Goal: Book appointment/travel/reservation

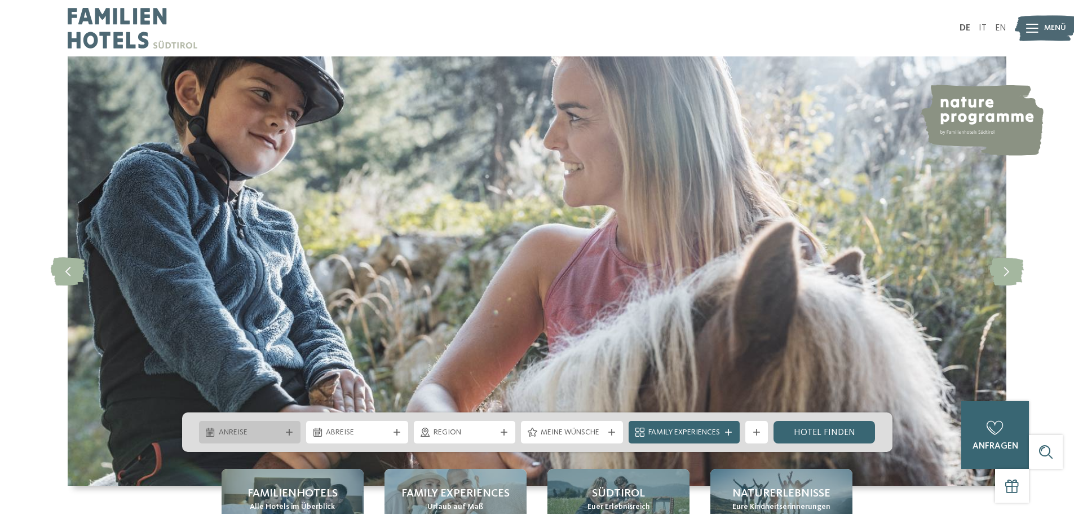
click at [280, 435] on span "Anreise" at bounding box center [250, 432] width 63 height 11
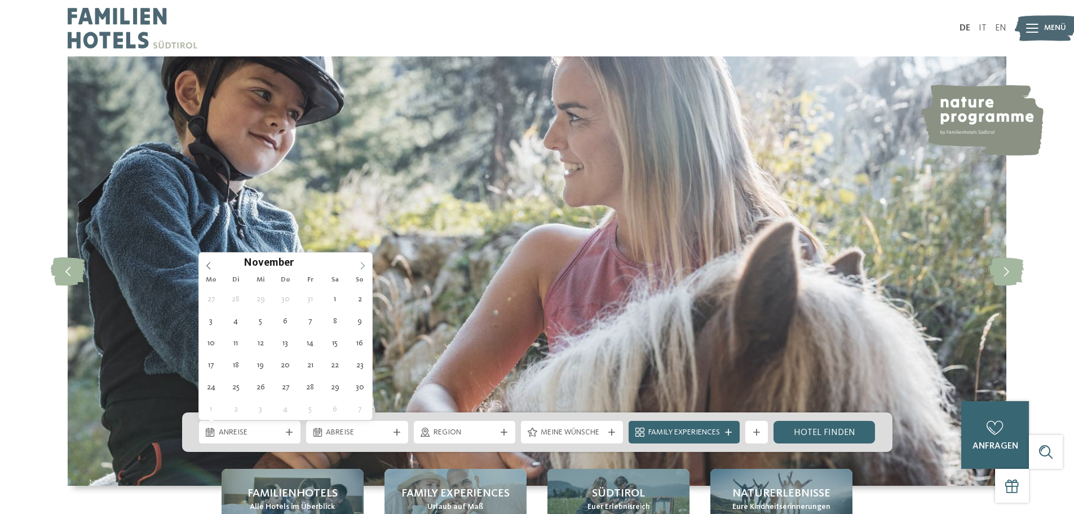
click at [364, 264] on icon at bounding box center [363, 266] width 8 height 8
click at [364, 262] on icon at bounding box center [363, 266] width 8 height 8
type input "****"
click at [364, 262] on icon at bounding box center [363, 266] width 8 height 8
click at [362, 264] on icon at bounding box center [363, 266] width 8 height 8
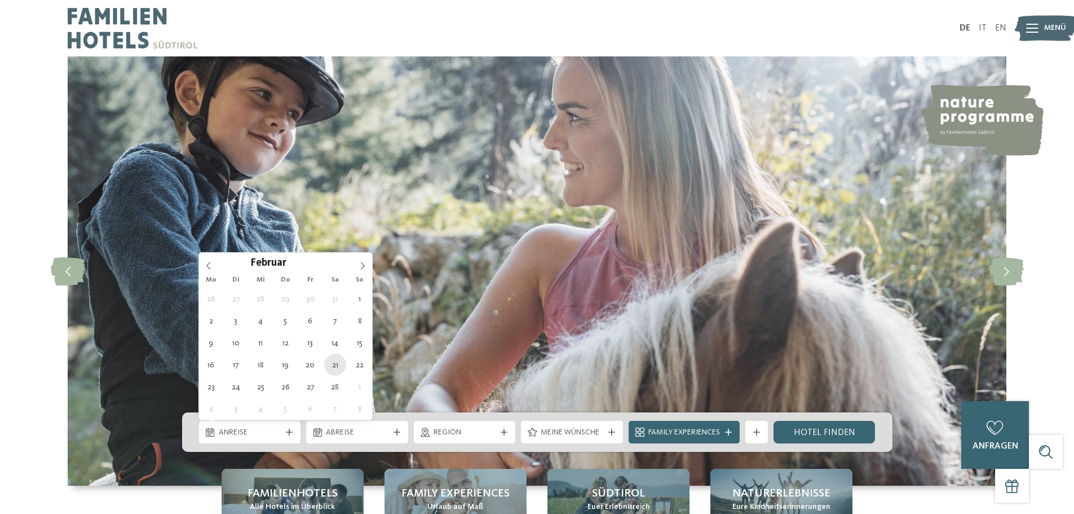
type div "21.02.2026"
type input "****"
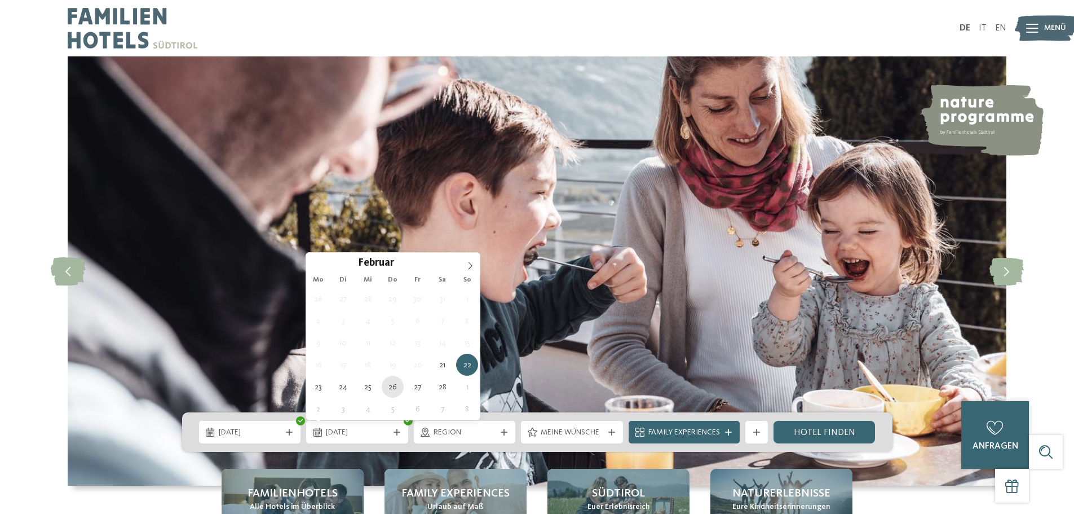
type div "26.02.2026"
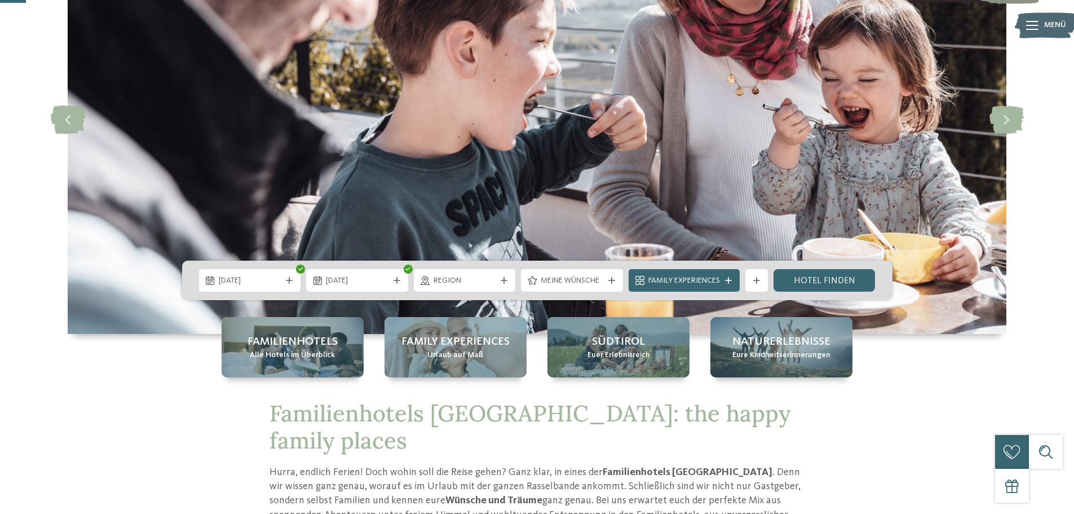
scroll to position [169, 0]
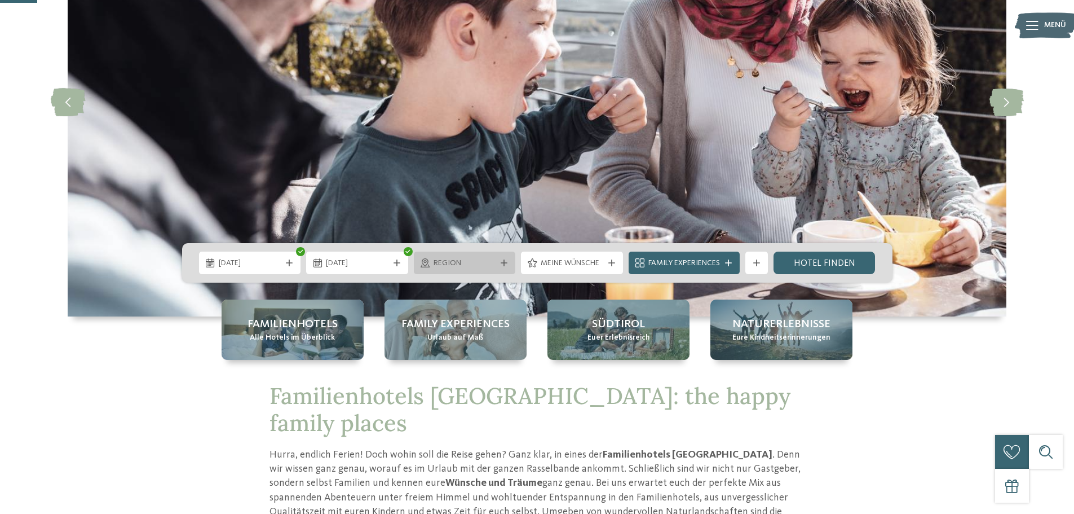
click at [497, 266] on div "Region" at bounding box center [465, 262] width 68 height 12
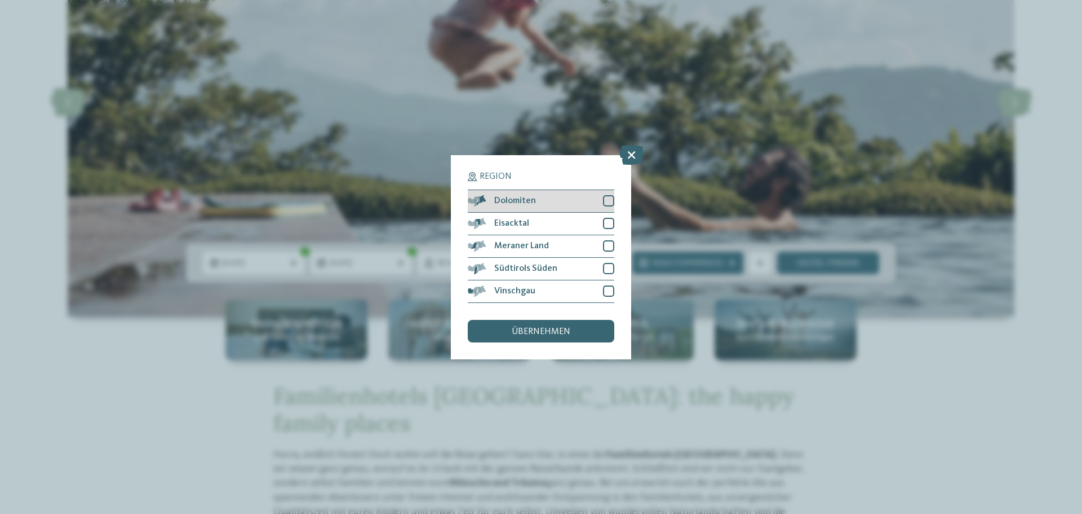
click at [611, 195] on div at bounding box center [608, 200] width 11 height 11
click at [605, 220] on div at bounding box center [608, 223] width 11 height 11
click at [606, 291] on div at bounding box center [608, 290] width 11 height 11
click at [564, 328] on span "übernehmen" at bounding box center [541, 331] width 59 height 9
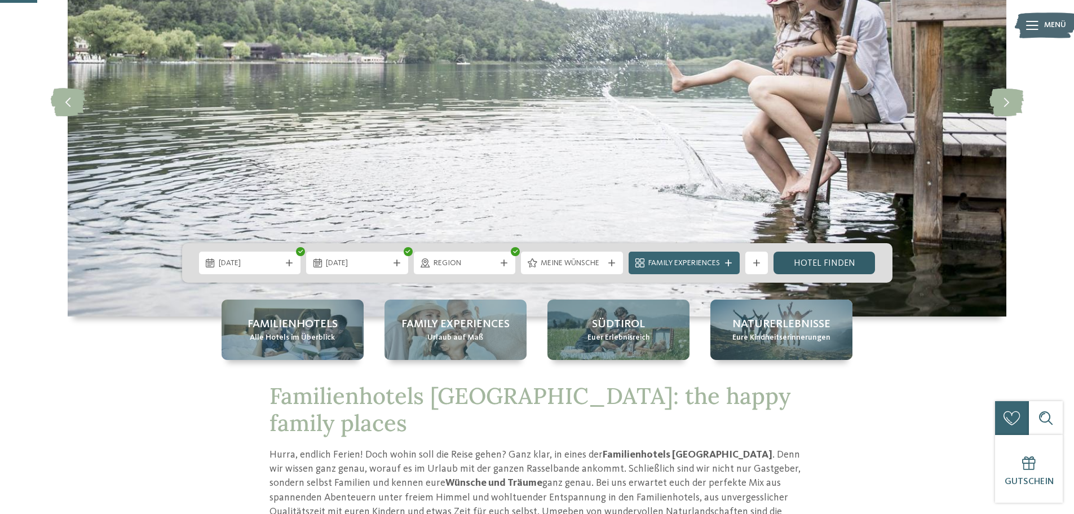
click at [798, 267] on link "Hotel finden" at bounding box center [824, 262] width 102 height 23
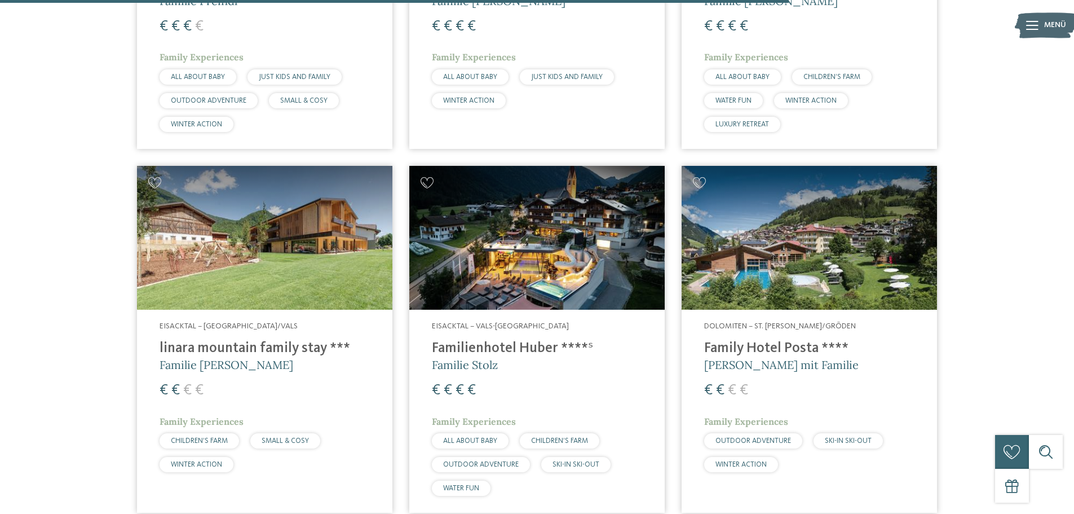
scroll to position [1835, 0]
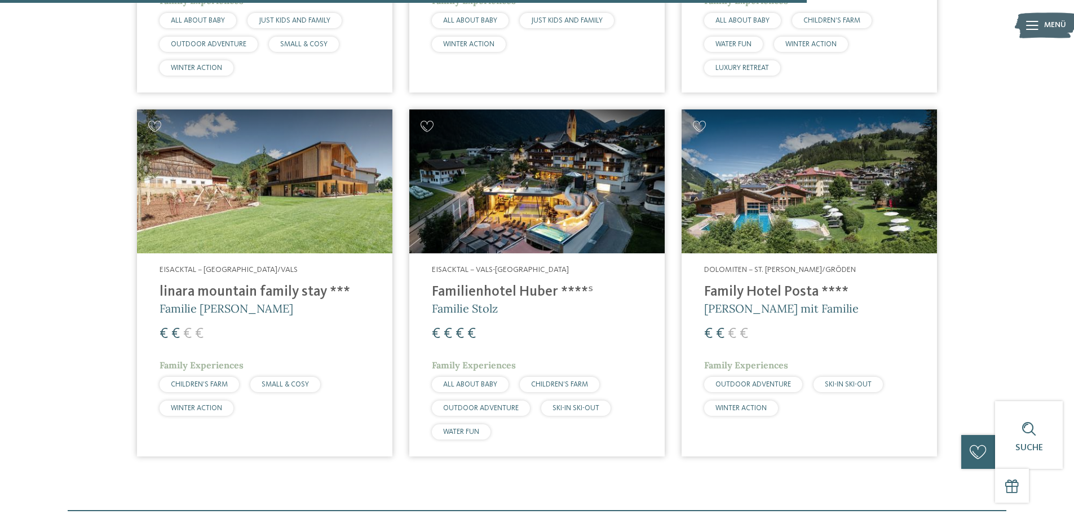
drag, startPoint x: 254, startPoint y: 201, endPoint x: 79, endPoint y: 307, distance: 203.9
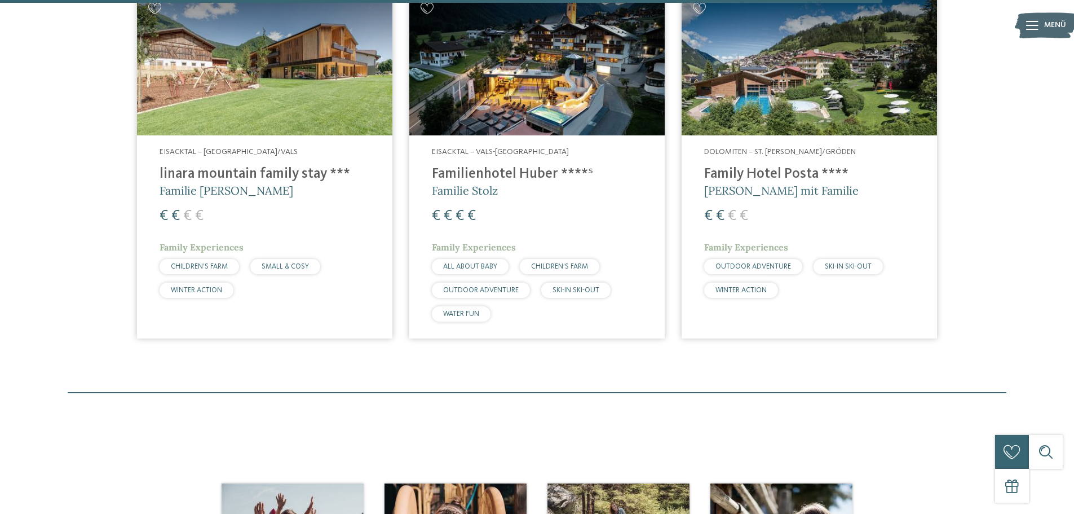
scroll to position [1948, 0]
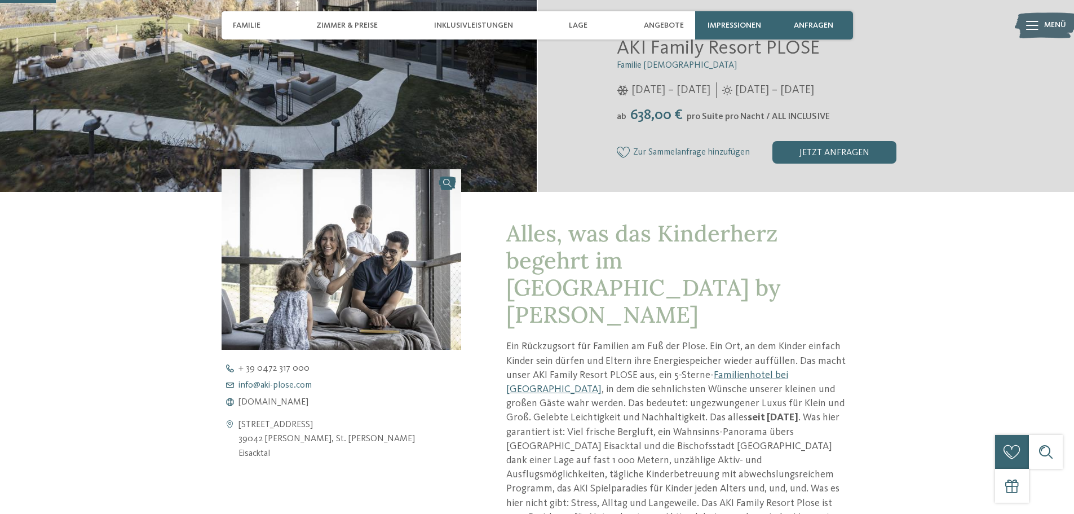
scroll to position [395, 0]
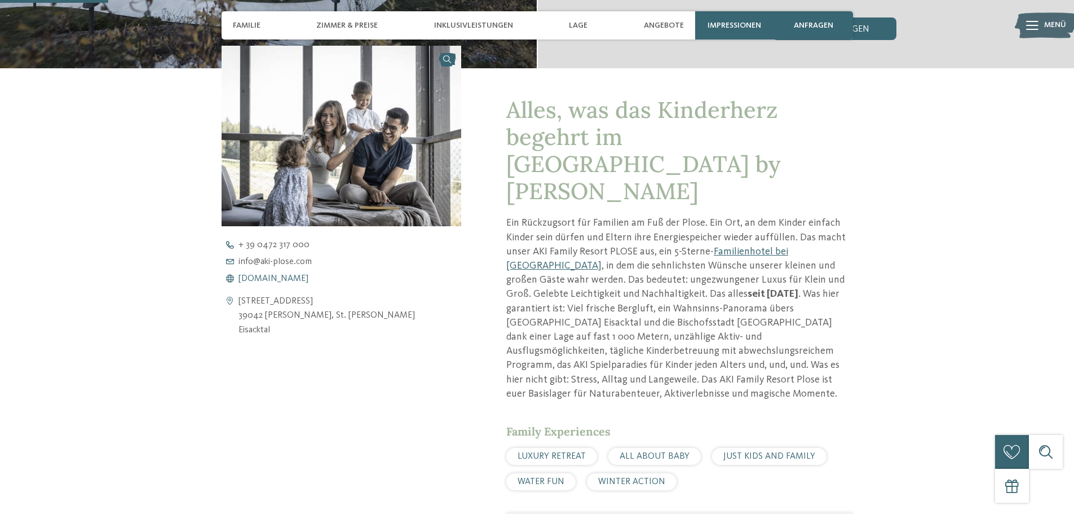
click at [281, 280] on span "www.aki-plose.com" at bounding box center [273, 278] width 70 height 9
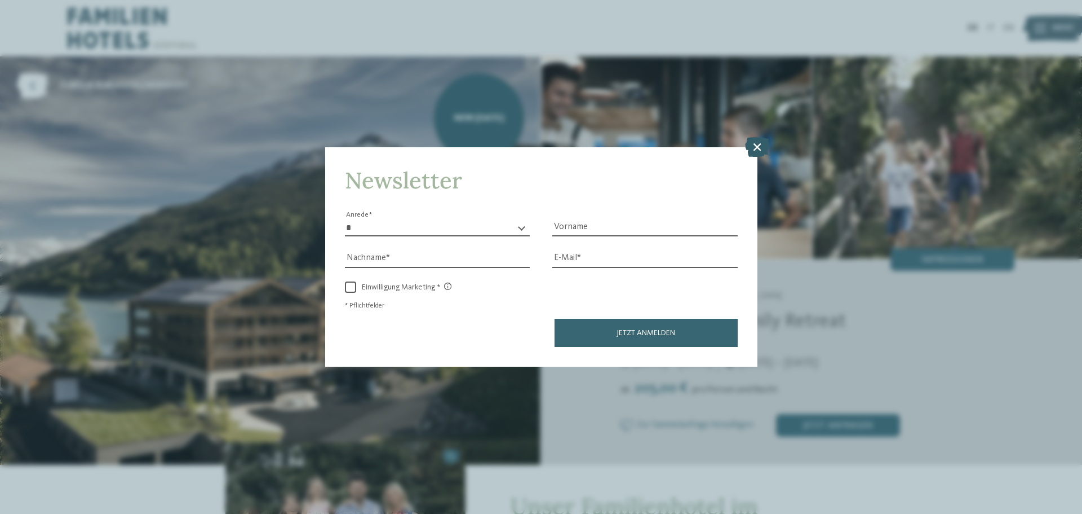
click at [749, 145] on icon at bounding box center [757, 147] width 24 height 20
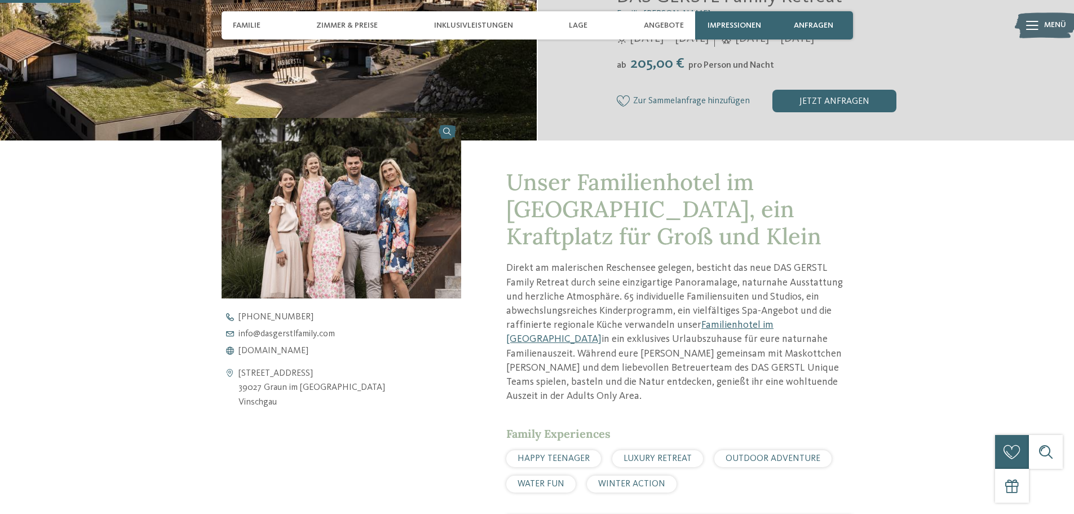
scroll to position [338, 0]
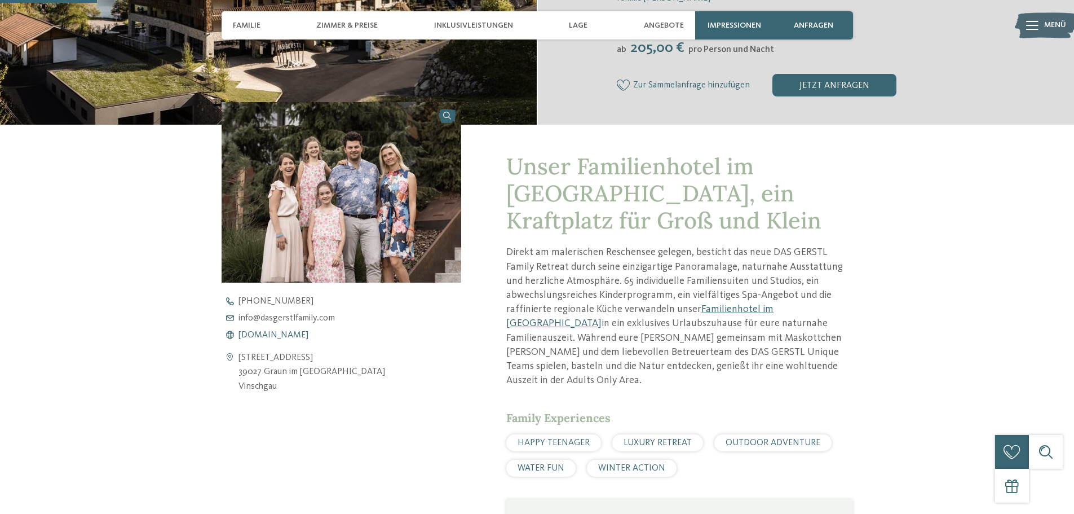
click at [278, 334] on span "www.dasgerstlfamily.com" at bounding box center [273, 334] width 70 height 9
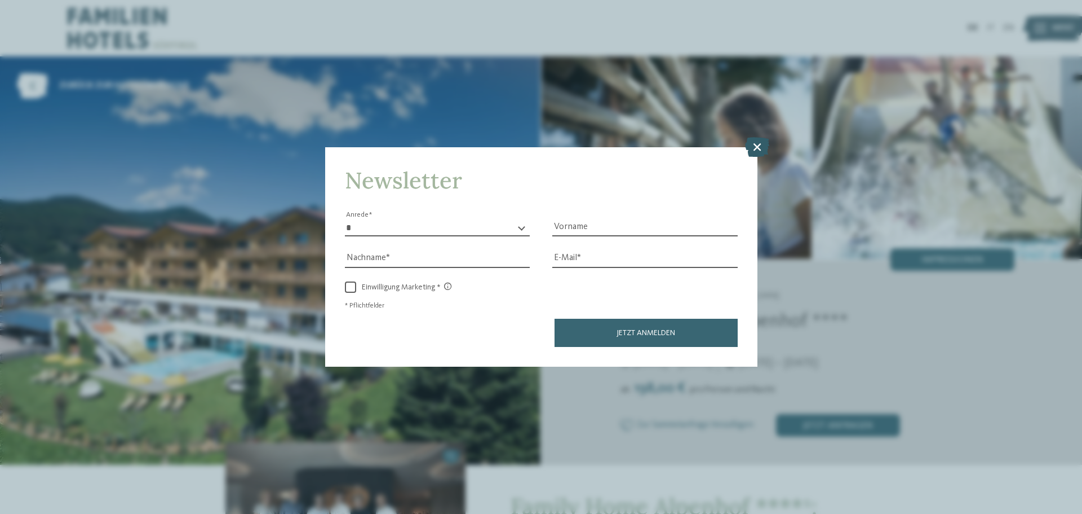
click at [752, 153] on icon at bounding box center [757, 147] width 24 height 20
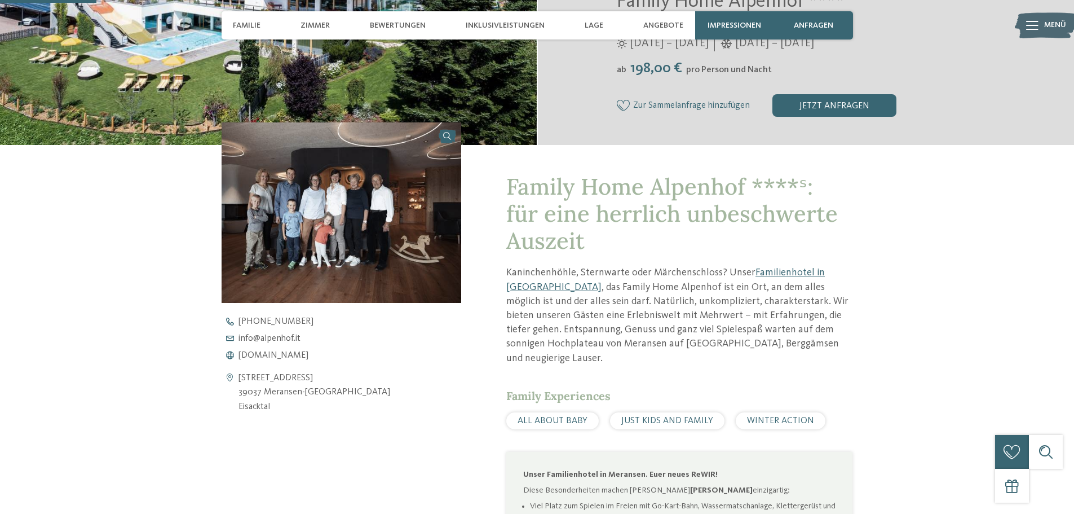
scroll to position [338, 0]
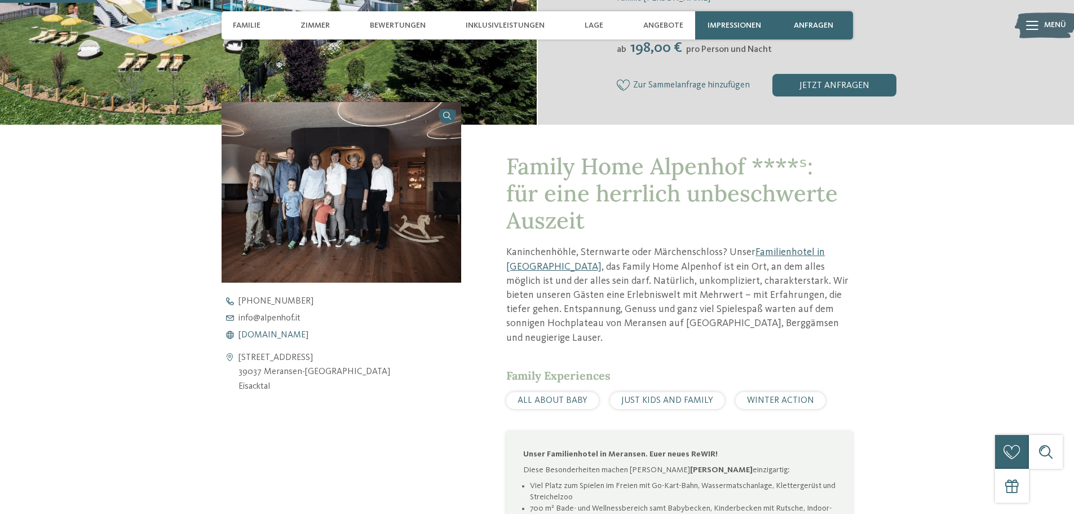
click at [257, 333] on span "www.alpenhof.it" at bounding box center [273, 334] width 70 height 9
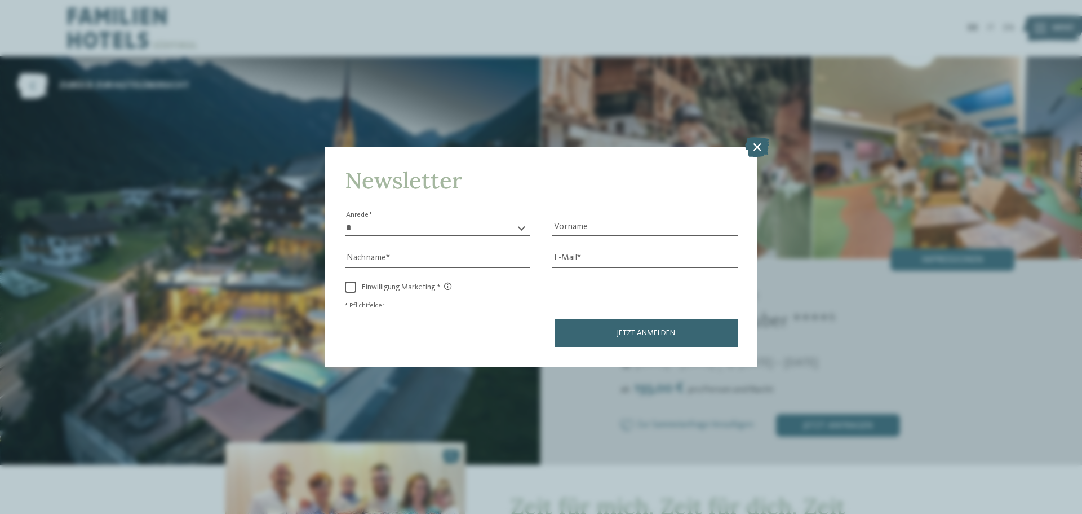
click at [747, 145] on icon at bounding box center [757, 147] width 24 height 20
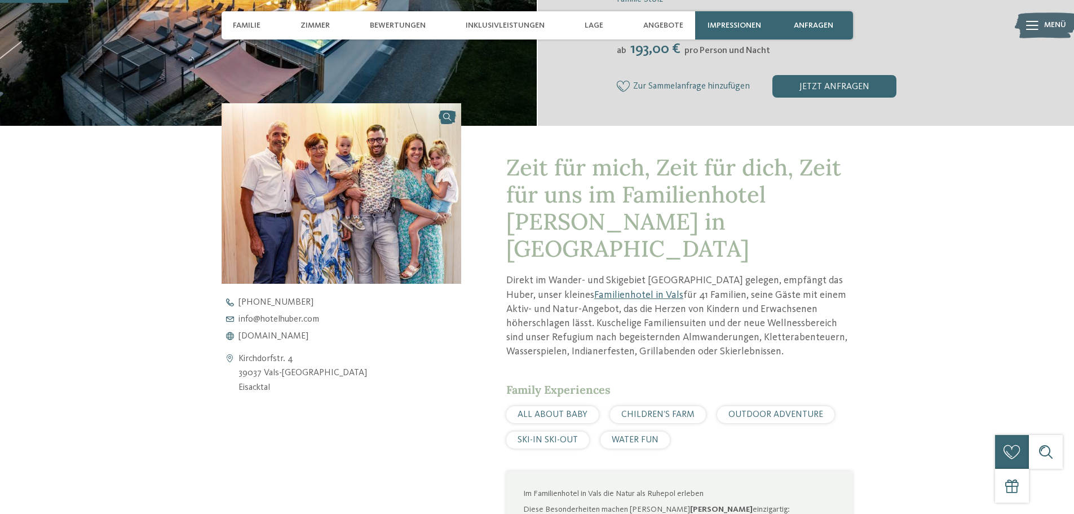
scroll to position [338, 0]
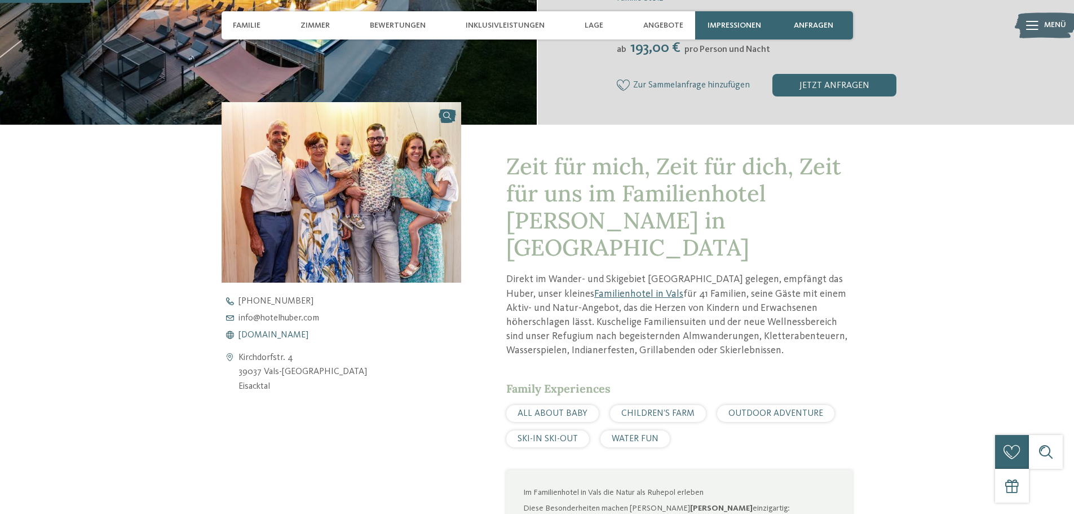
click at [290, 336] on span "www.hotelhuber.com" at bounding box center [273, 334] width 70 height 9
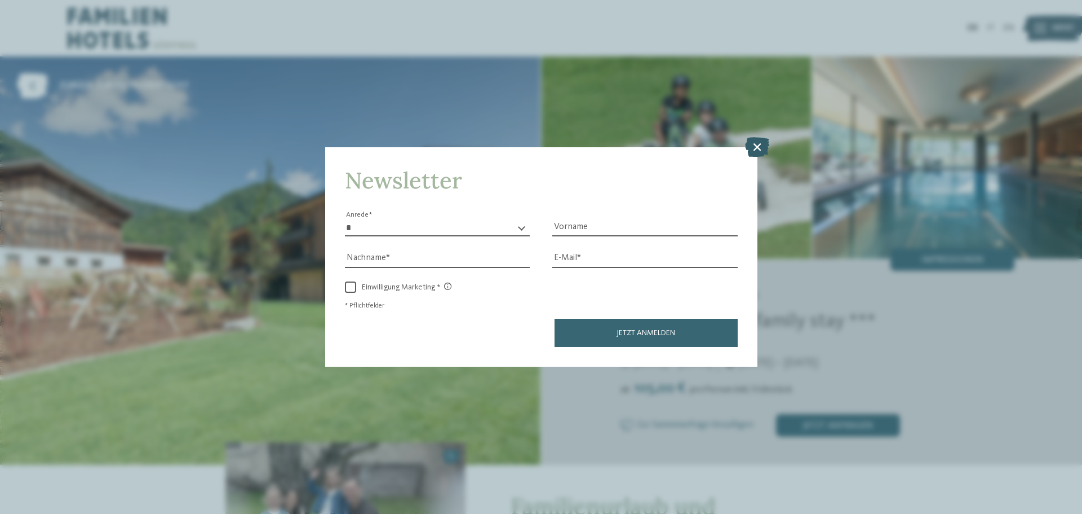
click at [754, 143] on icon at bounding box center [757, 147] width 24 height 20
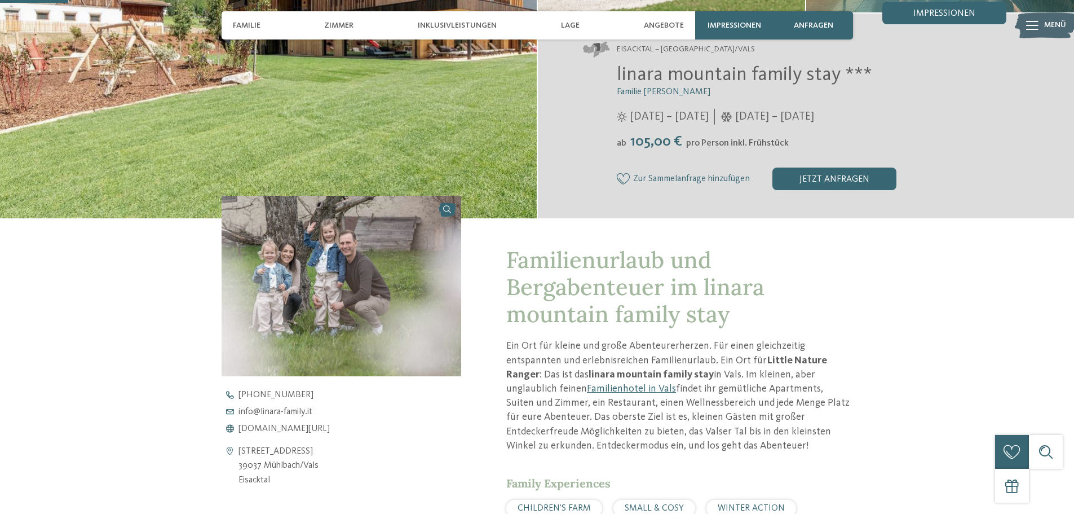
scroll to position [225, 0]
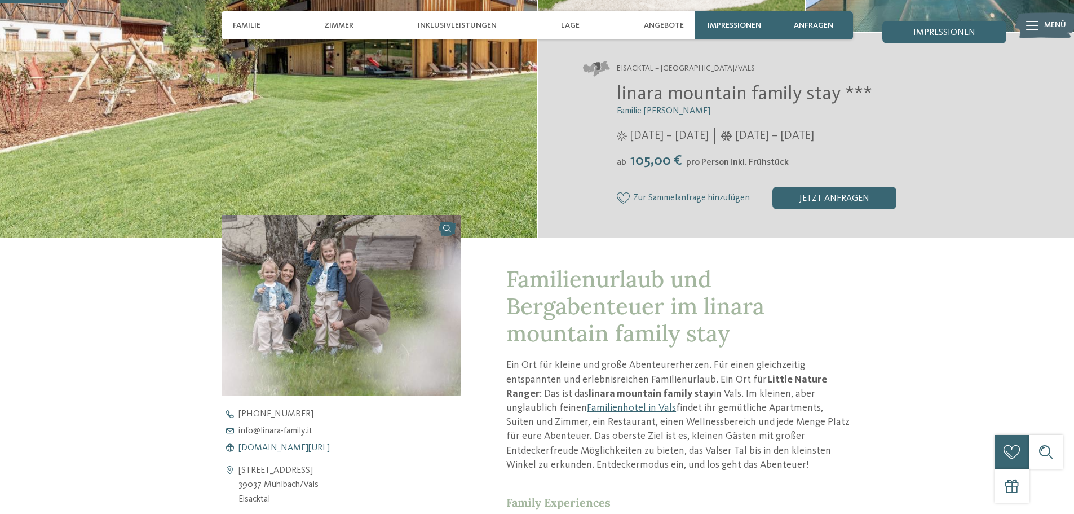
click at [291, 445] on span "[DOMAIN_NAME][URL]" at bounding box center [283, 447] width 91 height 9
